Goal: Task Accomplishment & Management: Manage account settings

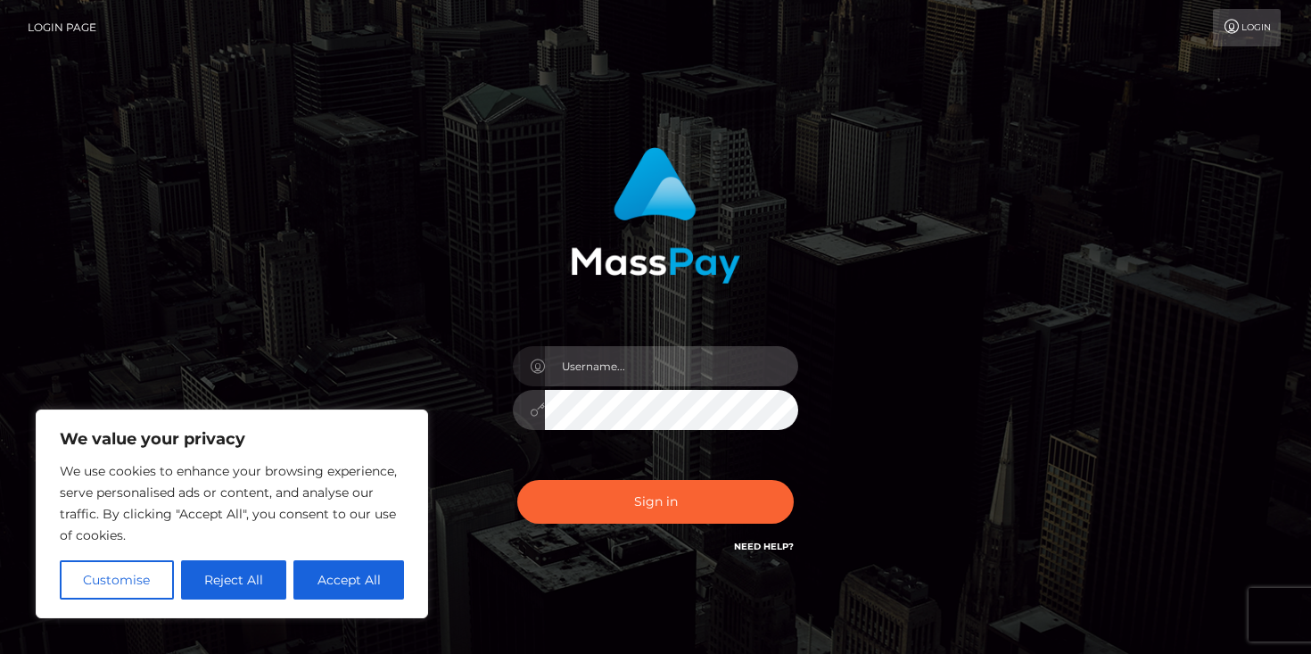
click at [581, 372] on input "text" at bounding box center [671, 366] width 253 height 40
type input "[EMAIL_ADDRESS][DOMAIN_NAME]"
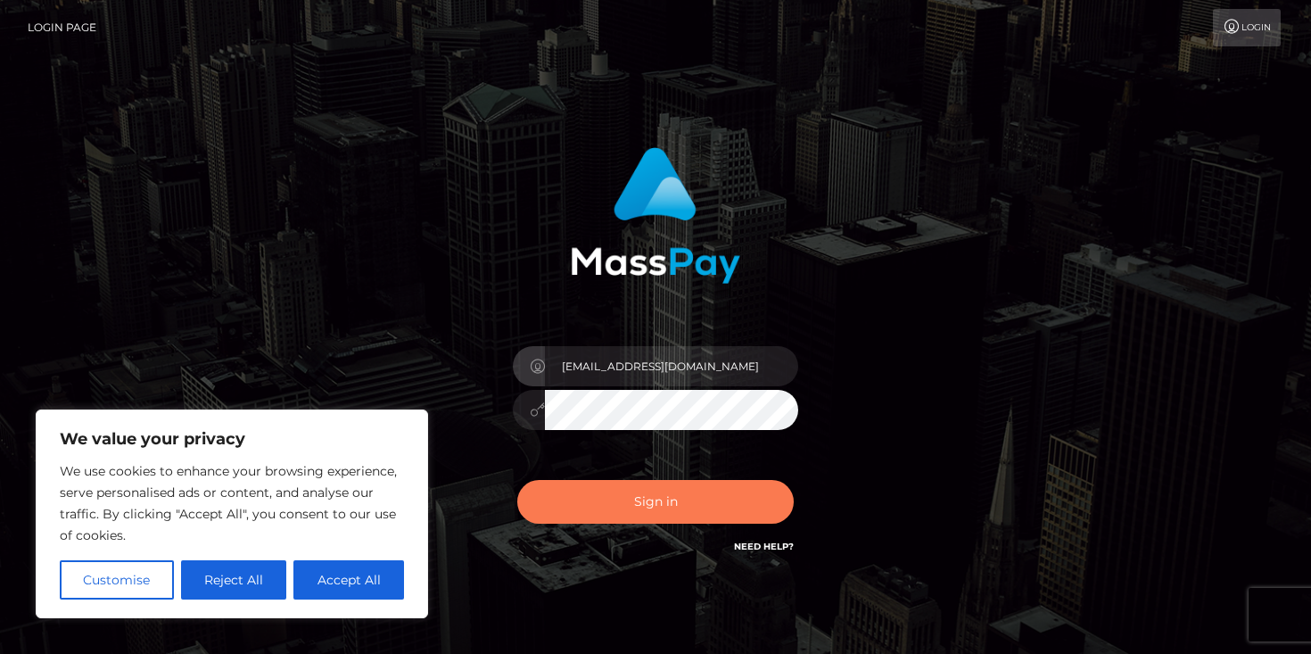
click at [680, 503] on button "Sign in" at bounding box center [655, 502] width 276 height 44
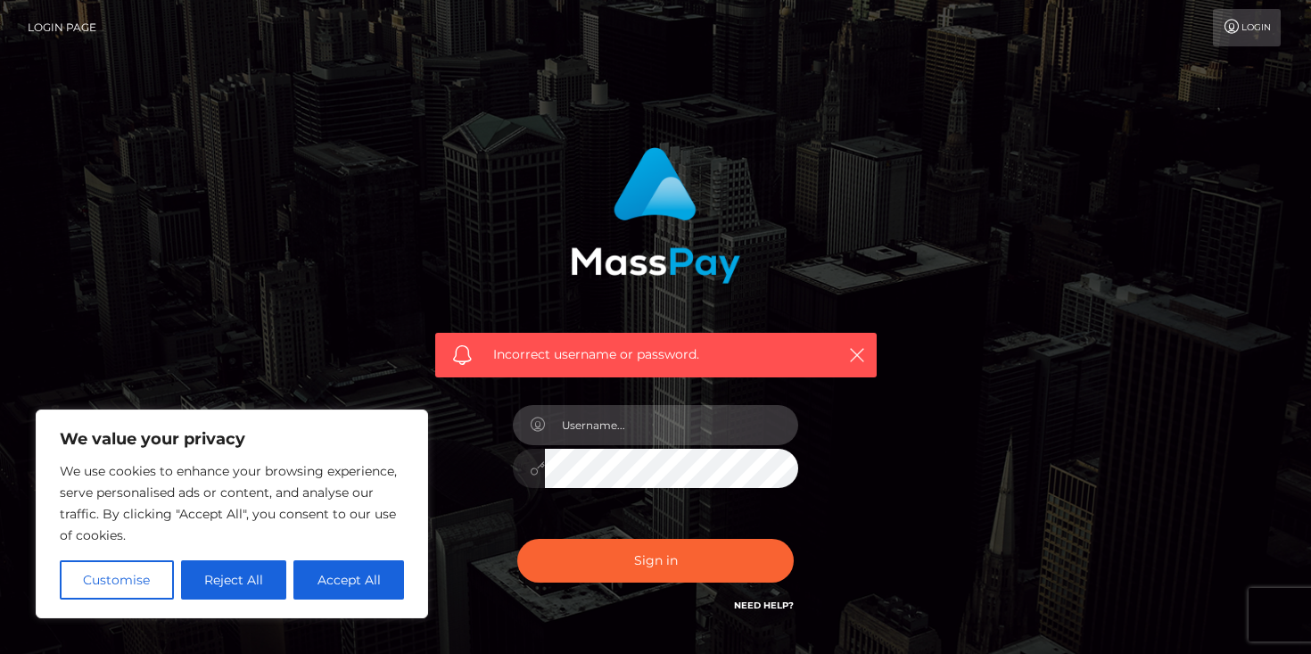
click at [694, 426] on input "text" at bounding box center [671, 425] width 253 height 40
type input "[EMAIL_ADDRESS][DOMAIN_NAME]"
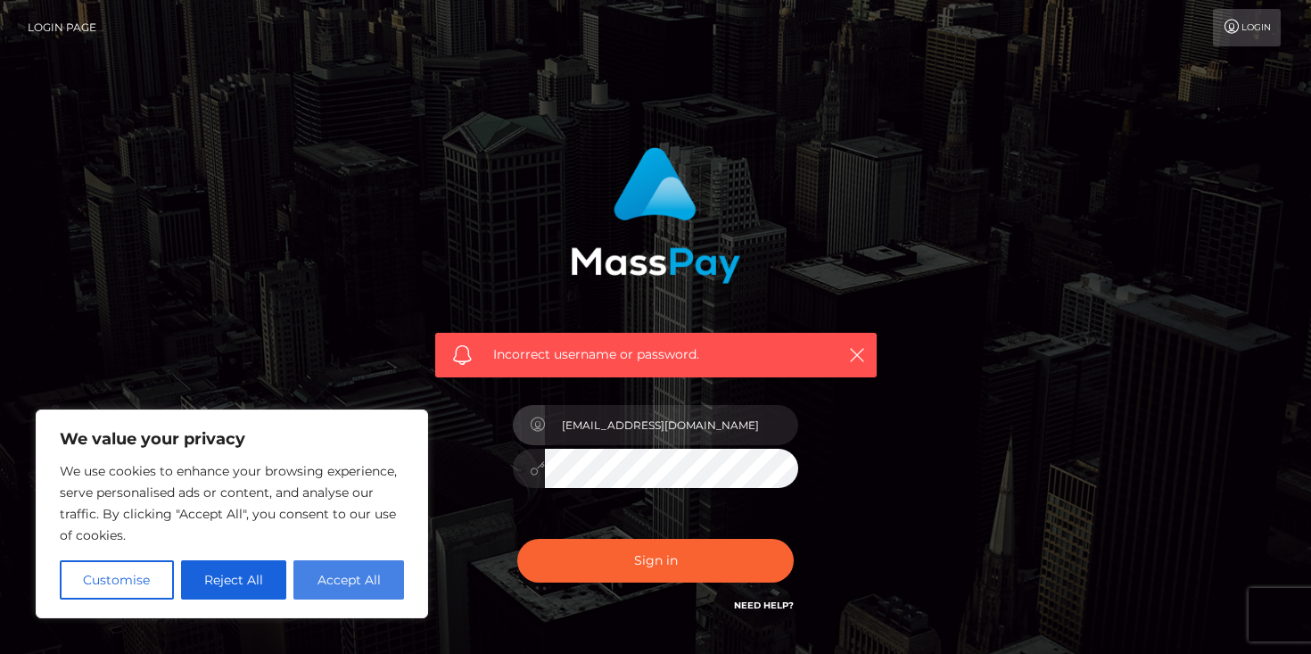
click at [341, 567] on button "Accept All" at bounding box center [348, 579] width 111 height 39
checkbox input "true"
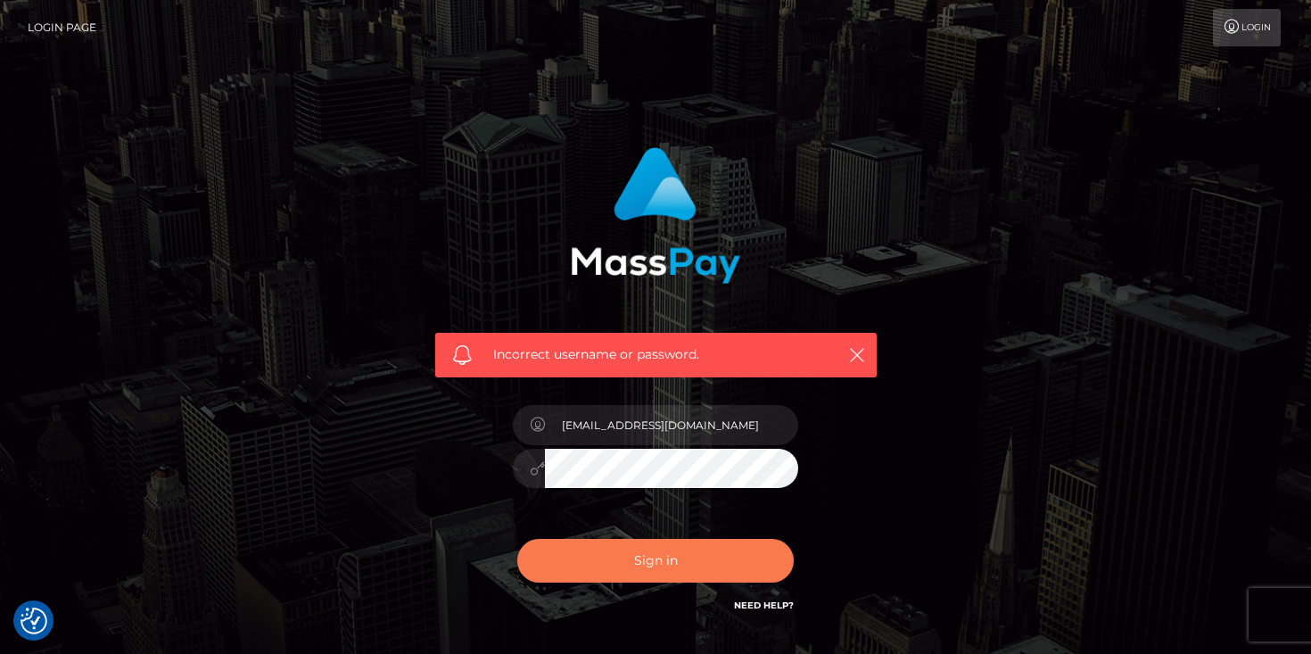
click at [646, 552] on button "Sign in" at bounding box center [655, 561] width 276 height 44
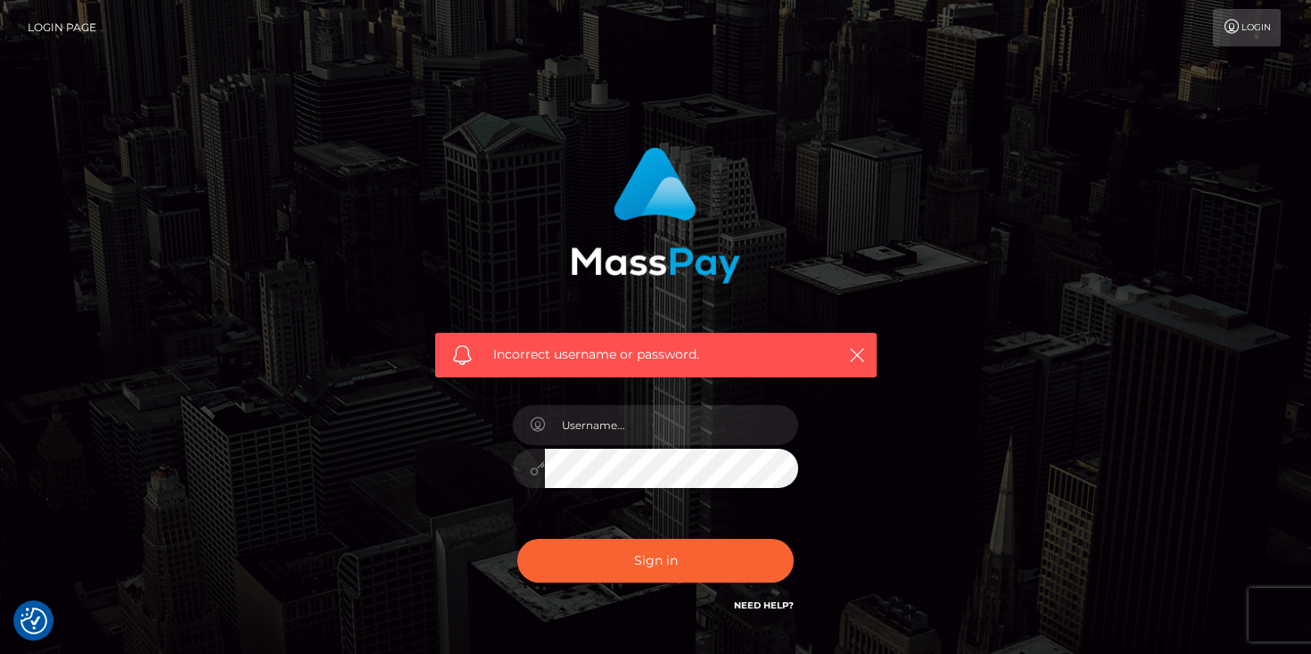
click at [1243, 36] on link "Login" at bounding box center [1247, 27] width 68 height 37
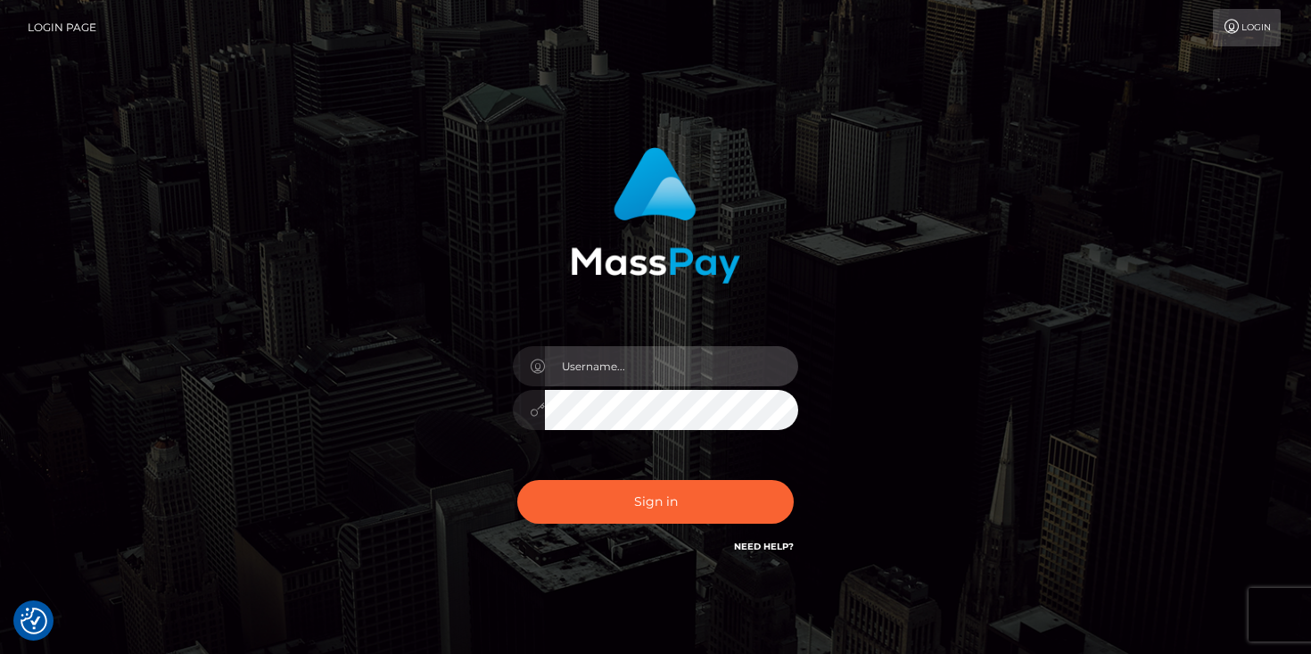
click at [670, 369] on input "text" at bounding box center [671, 366] width 253 height 40
type input "[EMAIL_ADDRESS][DOMAIN_NAME]"
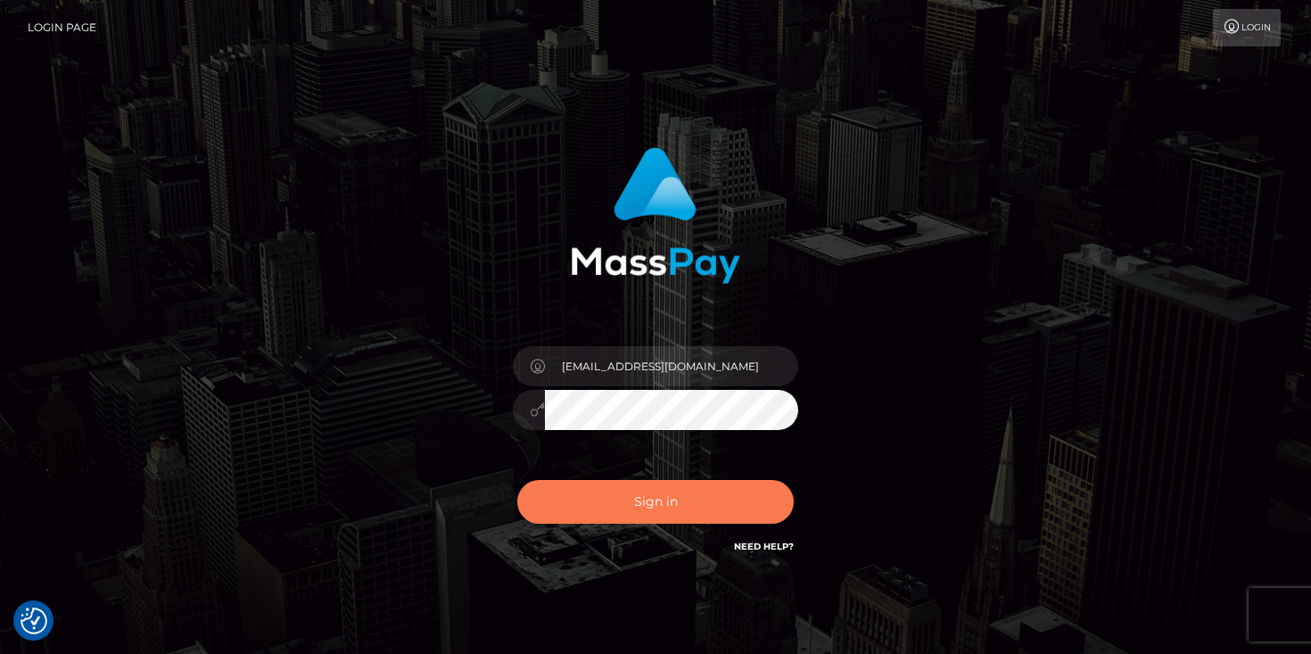
click at [679, 506] on button "Sign in" at bounding box center [655, 502] width 276 height 44
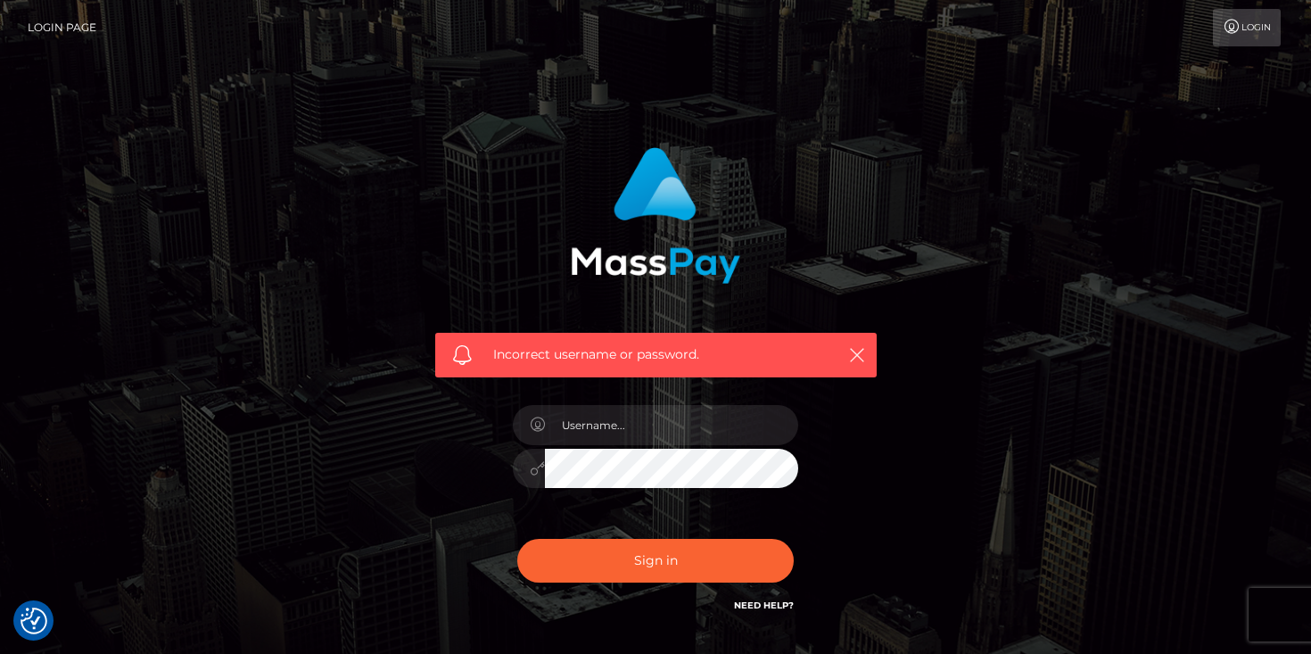
click at [754, 609] on link "Need Help?" at bounding box center [764, 605] width 60 height 12
click at [771, 602] on link "Need Help?" at bounding box center [764, 605] width 60 height 12
click at [31, 32] on link "Login Page" at bounding box center [62, 27] width 69 height 37
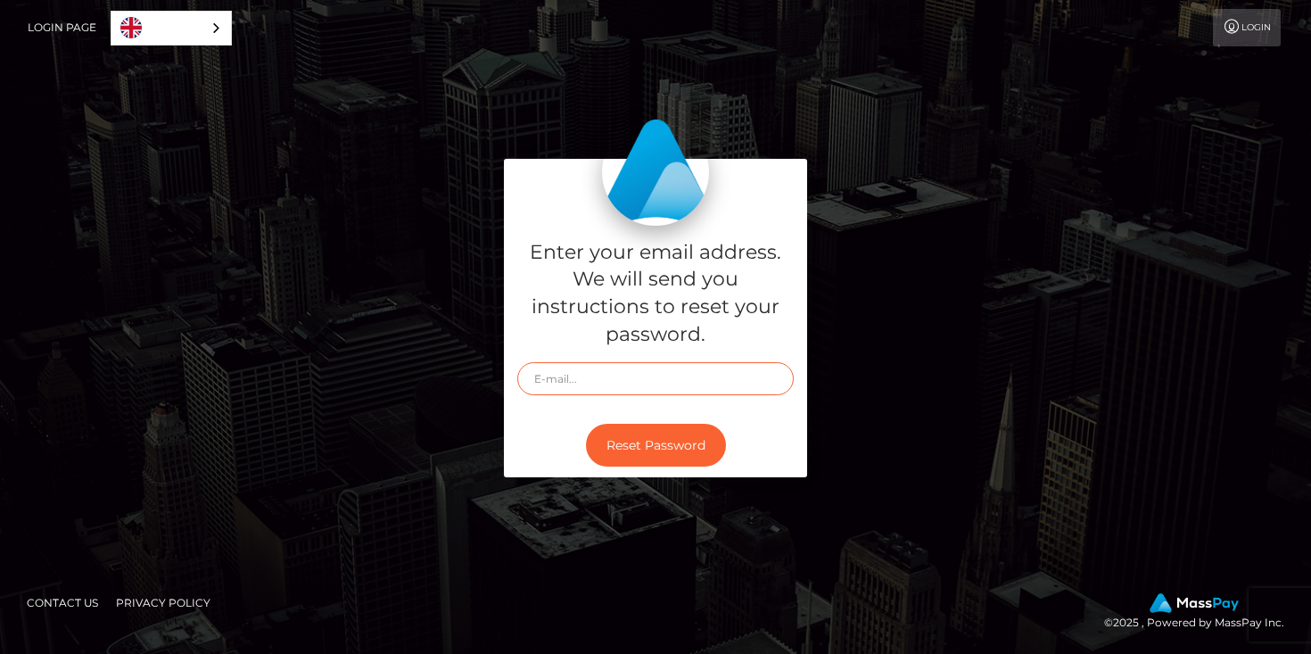
click at [673, 380] on input "text" at bounding box center [655, 378] width 276 height 33
type input "[EMAIL_ADDRESS][DOMAIN_NAME]"
click at [670, 464] on button "Reset Password" at bounding box center [656, 446] width 140 height 44
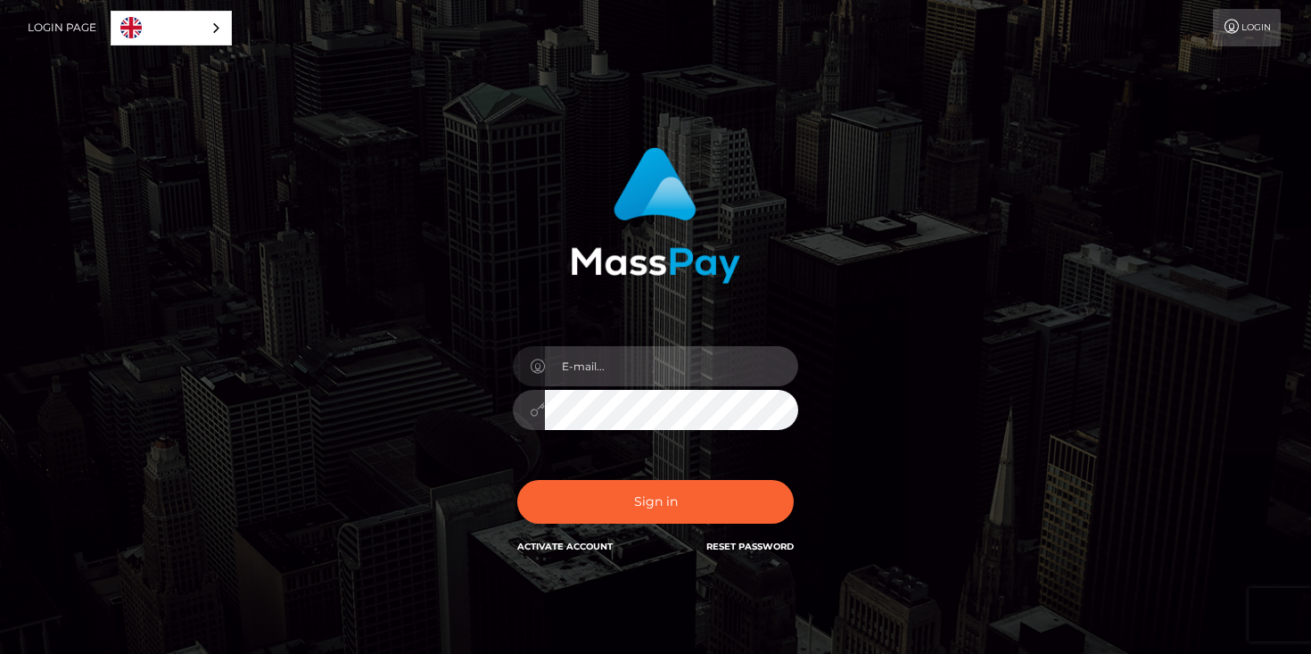
click at [654, 362] on input "email" at bounding box center [671, 366] width 253 height 40
type input "[EMAIL_ADDRESS][DOMAIN_NAME]"
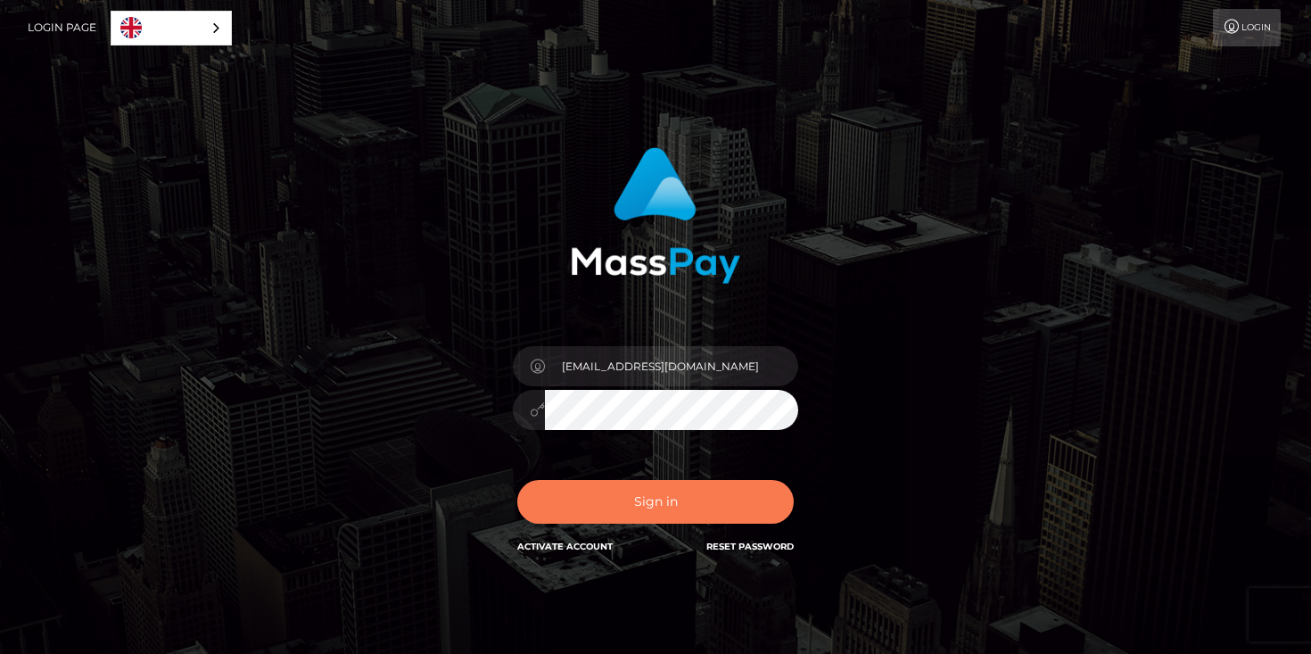
click at [667, 522] on button "Sign in" at bounding box center [655, 502] width 276 height 44
